Goal: Task Accomplishment & Management: Complete application form

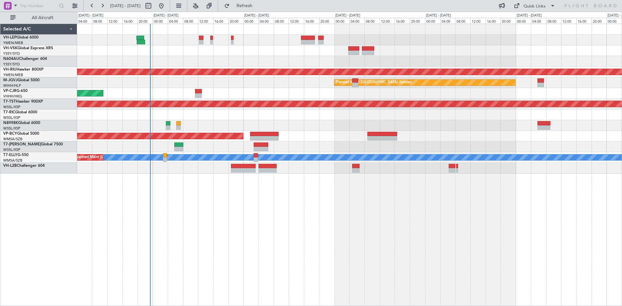
click at [298, 245] on div "Unplanned Maint Sydney ([PERSON_NAME] Intl) Planned Maint [GEOGRAPHIC_DATA] ([G…" at bounding box center [349, 165] width 545 height 283
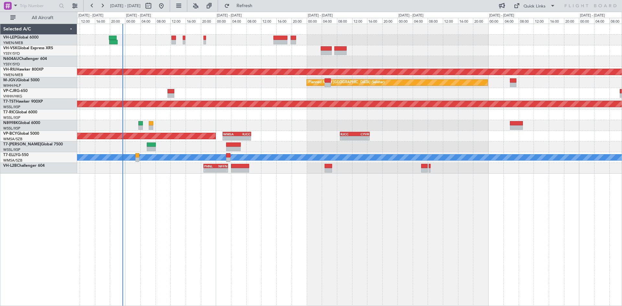
click at [269, 56] on div "Unplanned Maint Sydney ([PERSON_NAME] Intl) Planned Maint [GEOGRAPHIC_DATA] ([G…" at bounding box center [349, 99] width 545 height 150
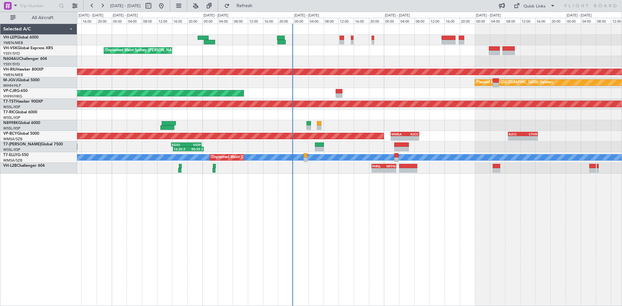
click at [353, 218] on div "Planned Maint [GEOGRAPHIC_DATA] ([GEOGRAPHIC_DATA] International) [PERSON_NAME]…" at bounding box center [349, 165] width 545 height 283
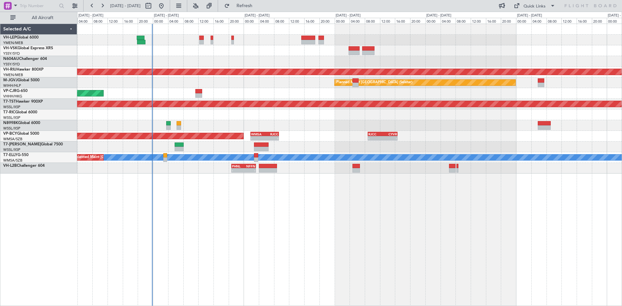
click at [302, 227] on div "Unplanned Maint Sydney ([PERSON_NAME] Intl) Planned Maint [GEOGRAPHIC_DATA] ([G…" at bounding box center [349, 165] width 545 height 283
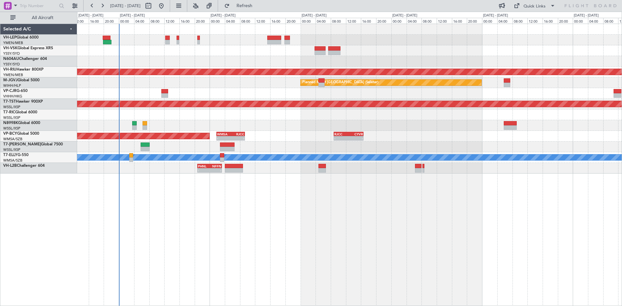
click at [356, 58] on div at bounding box center [349, 61] width 545 height 11
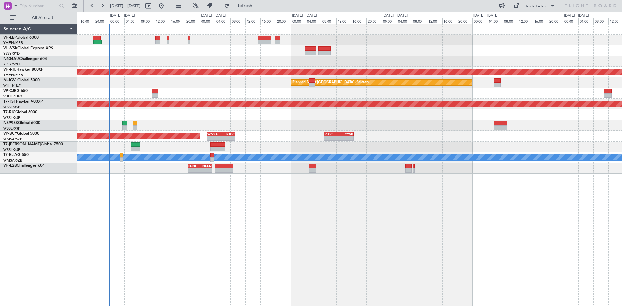
click at [357, 60] on div at bounding box center [349, 61] width 545 height 11
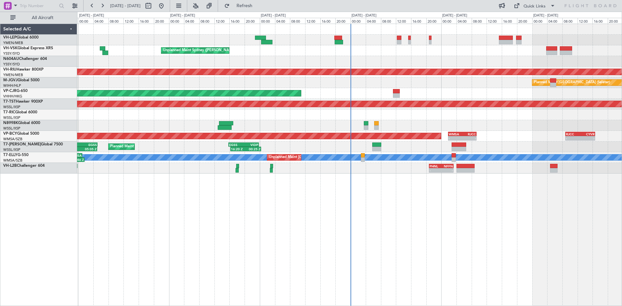
click at [491, 144] on div "Planned Maint [GEOGRAPHIC_DATA] ([GEOGRAPHIC_DATA] International) [PERSON_NAME]…" at bounding box center [349, 99] width 545 height 150
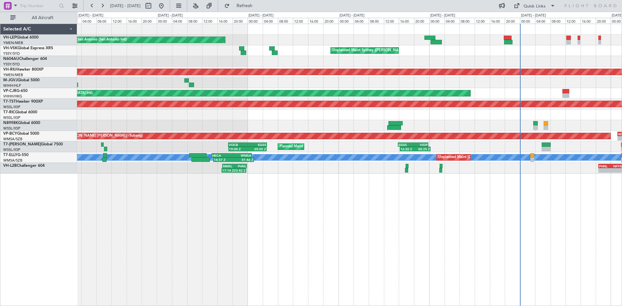
click at [456, 211] on div "Planned Maint [GEOGRAPHIC_DATA] ([GEOGRAPHIC_DATA] International) [PERSON_NAME]…" at bounding box center [349, 165] width 545 height 283
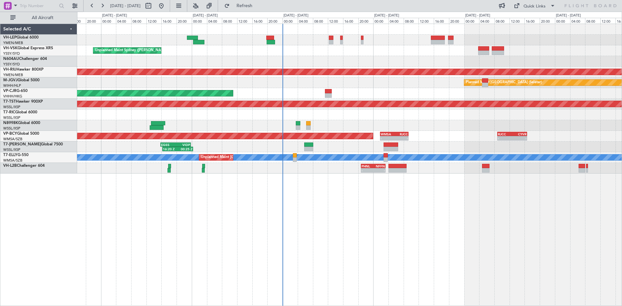
click at [315, 197] on div "Planned Maint [GEOGRAPHIC_DATA] ([GEOGRAPHIC_DATA] International) [PERSON_NAME]…" at bounding box center [349, 165] width 545 height 283
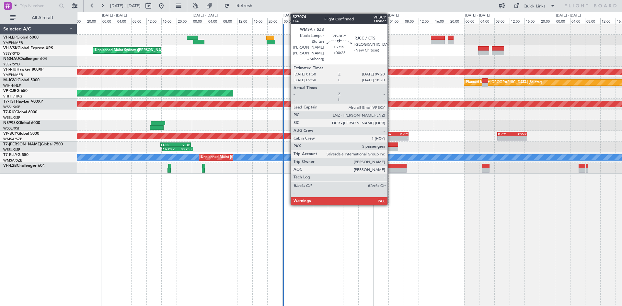
click at [390, 133] on div "WMSA" at bounding box center [388, 134] width 14 height 4
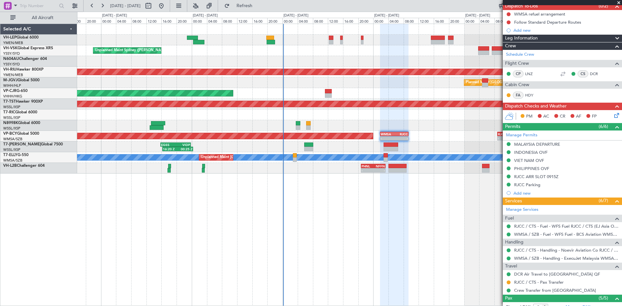
scroll to position [32, 0]
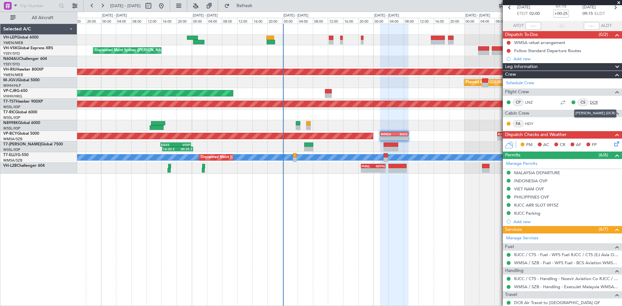
click at [593, 102] on link "DCR" at bounding box center [597, 102] width 15 height 6
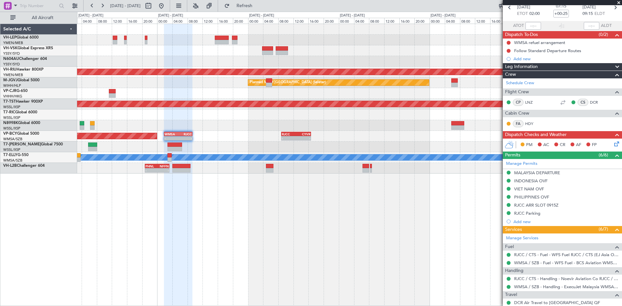
click at [165, 58] on div "Unplanned Maint Sydney ([PERSON_NAME] Intl) Planned Maint [GEOGRAPHIC_DATA] ([G…" at bounding box center [349, 99] width 545 height 150
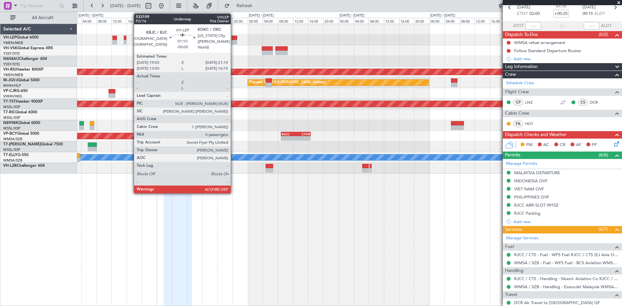
click at [234, 42] on div at bounding box center [235, 42] width 6 height 5
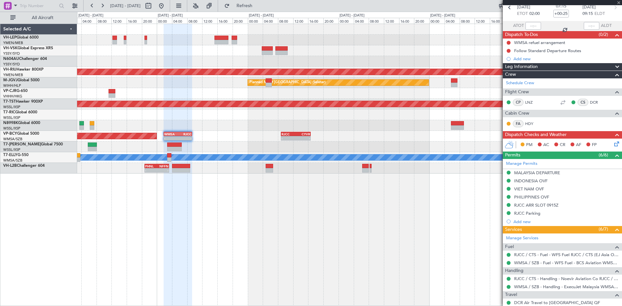
type input "-00:05"
type input "0"
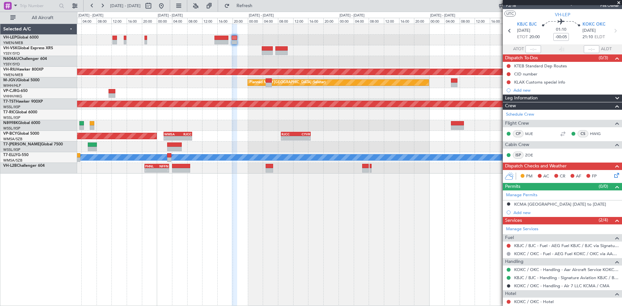
scroll to position [0, 0]
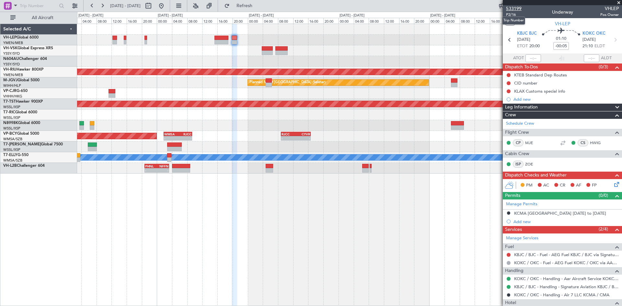
click at [514, 10] on span "533199" at bounding box center [514, 8] width 16 height 7
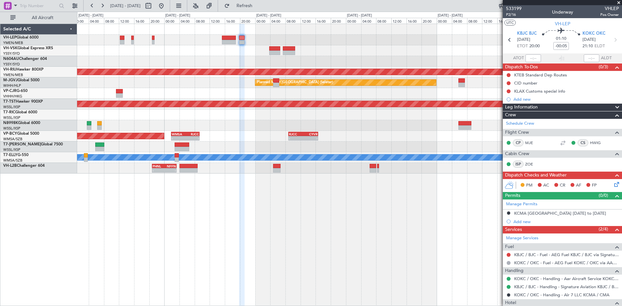
click at [219, 59] on div at bounding box center [349, 61] width 545 height 11
click at [516, 17] on span "P2/16" at bounding box center [514, 15] width 16 height 6
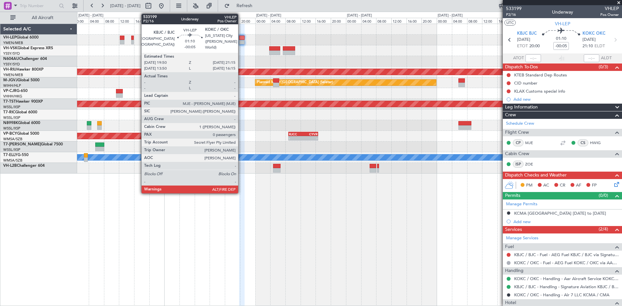
click at [241, 42] on div at bounding box center [242, 42] width 6 height 5
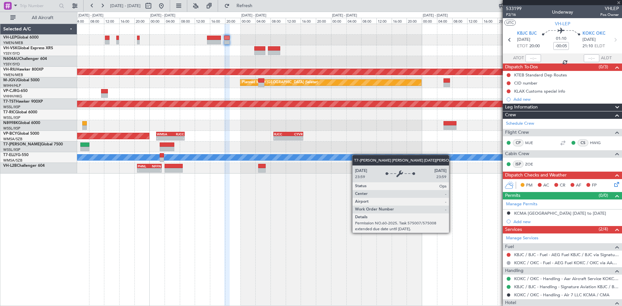
click at [347, 157] on div "[PERSON_NAME] Unplanned Maint [GEOGRAPHIC_DATA] (Sultan [PERSON_NAME] [PERSON_N…" at bounding box center [349, 157] width 545 height 11
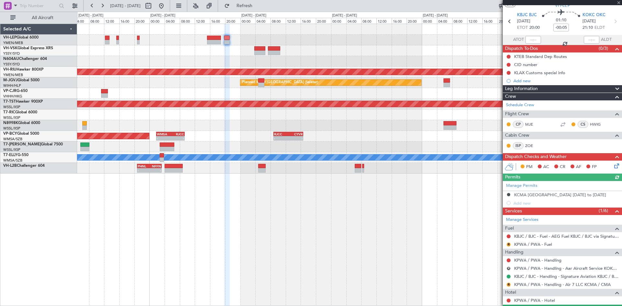
scroll to position [35, 0]
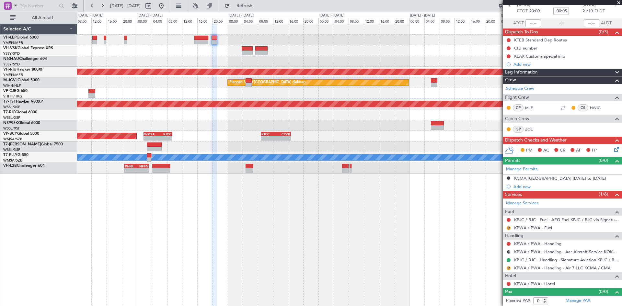
click at [461, 255] on div "Planned Maint [GEOGRAPHIC_DATA] ([GEOGRAPHIC_DATA]) Planned Maint [GEOGRAPHIC_D…" at bounding box center [349, 165] width 545 height 283
click at [517, 189] on div "Add new" at bounding box center [563, 187] width 99 height 6
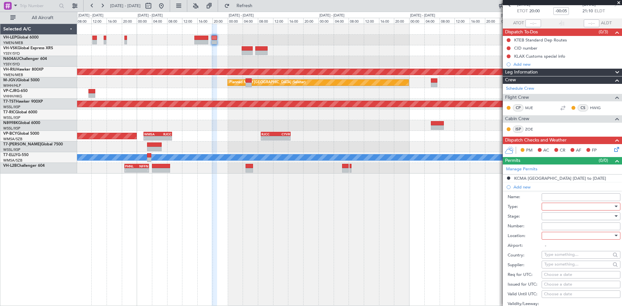
click at [555, 203] on div at bounding box center [578, 207] width 69 height 10
click at [555, 198] on div at bounding box center [311, 153] width 622 height 306
click at [561, 206] on div at bounding box center [578, 207] width 69 height 10
click at [568, 177] on div at bounding box center [311, 153] width 622 height 306
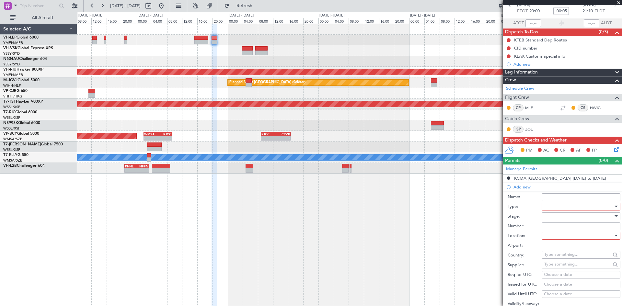
click at [563, 205] on div at bounding box center [578, 207] width 69 height 10
click at [564, 244] on span "Parking" at bounding box center [579, 242] width 68 height 10
click at [564, 193] on input "Name:" at bounding box center [581, 197] width 79 height 8
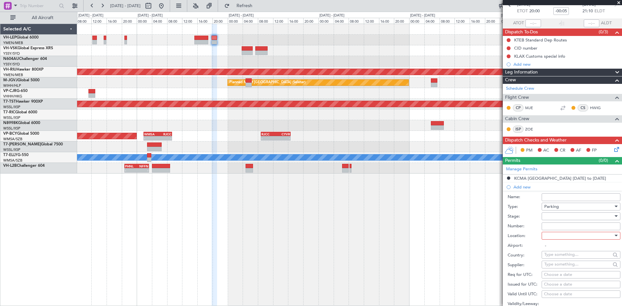
type input "P"
click at [559, 236] on div at bounding box center [578, 236] width 69 height 10
click at [558, 270] on span "Arrival" at bounding box center [579, 268] width 68 height 10
type input "KOKC / OKC"
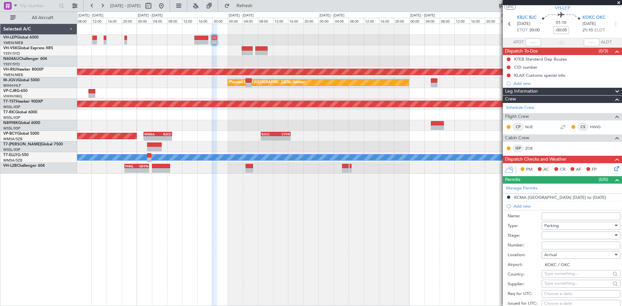
scroll to position [0, 0]
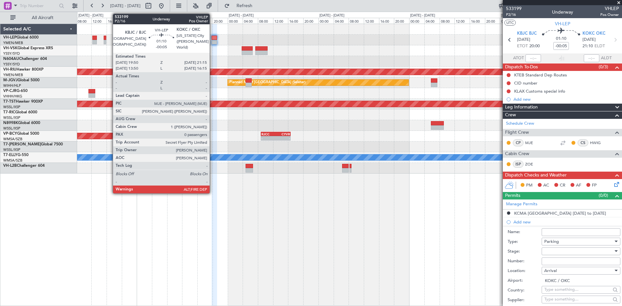
click at [213, 38] on div at bounding box center [215, 38] width 6 height 5
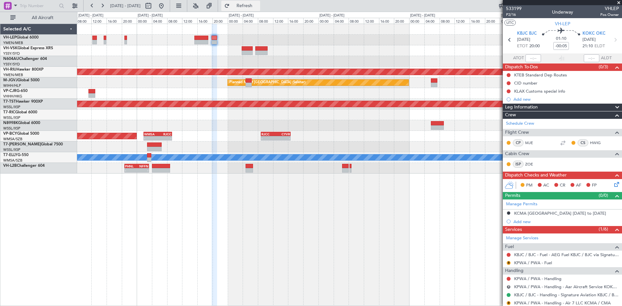
click at [253, 8] on span "Refresh" at bounding box center [244, 6] width 27 height 5
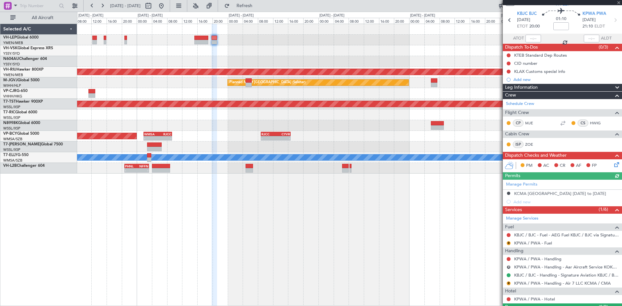
scroll to position [35, 0]
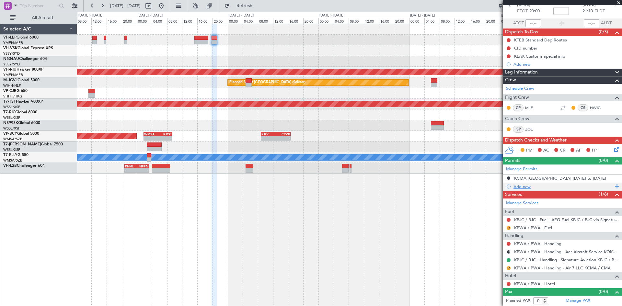
click at [529, 189] on div "Add new" at bounding box center [563, 187] width 99 height 6
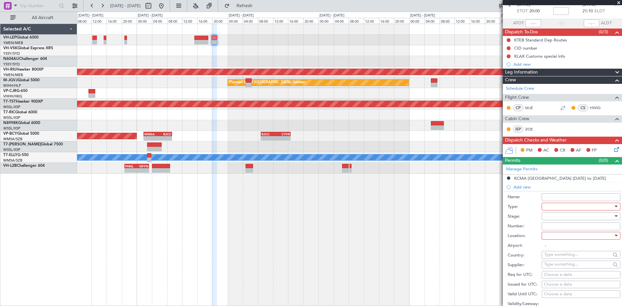
click at [549, 209] on div at bounding box center [578, 207] width 69 height 10
click at [556, 276] on span "Parking" at bounding box center [579, 275] width 68 height 10
click at [549, 234] on div at bounding box center [578, 236] width 69 height 10
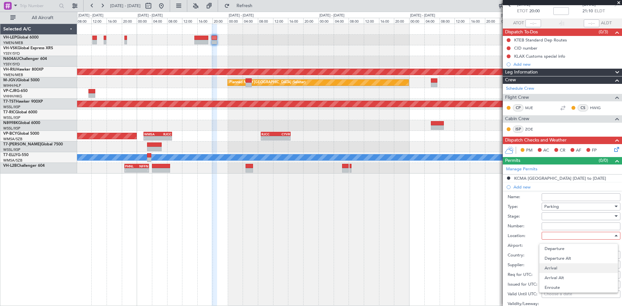
click at [560, 270] on span "Arrival" at bounding box center [579, 268] width 68 height 10
type input "KPWA / PWA"
click at [560, 196] on input "Name:" at bounding box center [581, 197] width 79 height 8
click at [564, 219] on div at bounding box center [578, 217] width 69 height 10
click at [562, 238] on span "Not Requested" at bounding box center [579, 239] width 68 height 10
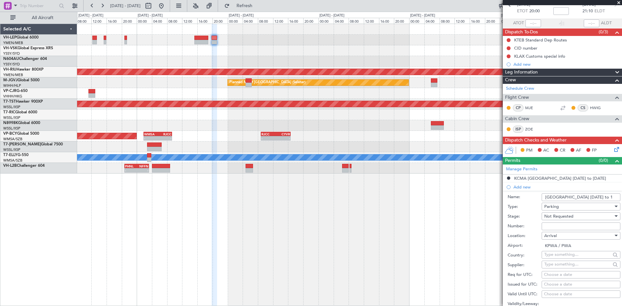
click at [613, 198] on input "[GEOGRAPHIC_DATA] [DATE] to 1" at bounding box center [581, 197] width 79 height 8
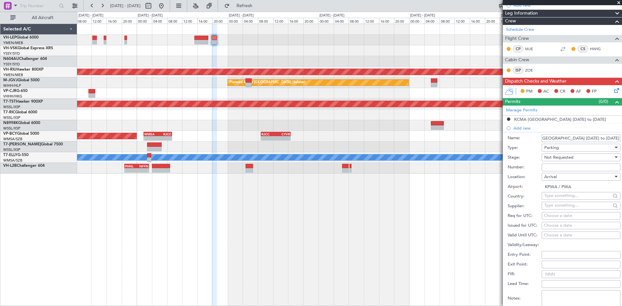
scroll to position [197, 0]
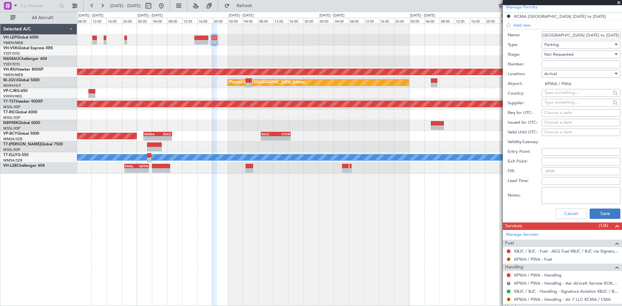
type input "[GEOGRAPHIC_DATA] [DATE] to [DATE]"
click at [596, 215] on button "Save" at bounding box center [605, 214] width 31 height 10
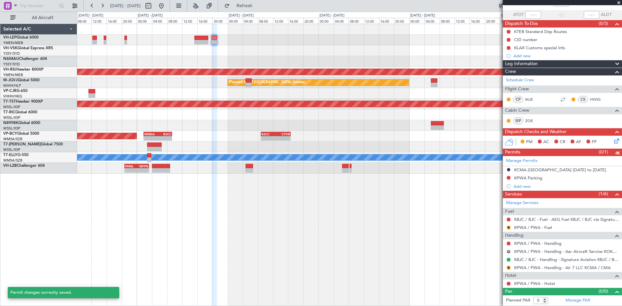
scroll to position [43, 0]
click at [552, 243] on link "KPWA / PWA - Handling" at bounding box center [537, 244] width 47 height 6
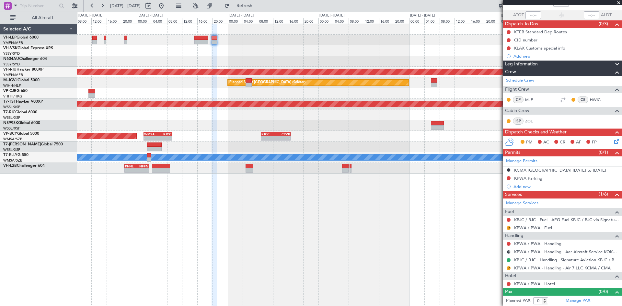
click at [217, 42] on div at bounding box center [349, 40] width 545 height 11
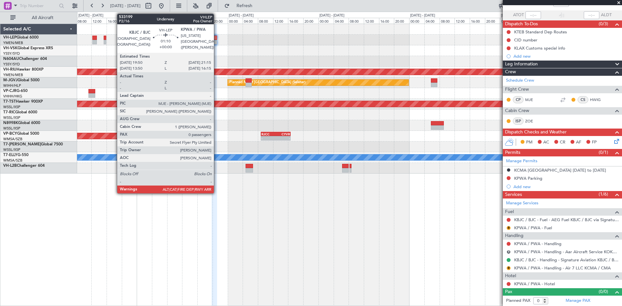
click at [215, 42] on div at bounding box center [215, 42] width 6 height 5
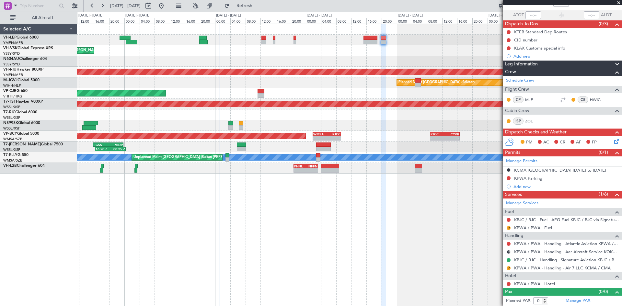
click at [278, 256] on div "Unplanned Maint Sydney ([PERSON_NAME] Intl) Planned Maint [GEOGRAPHIC_DATA] ([G…" at bounding box center [349, 165] width 545 height 283
